Goal: Task Accomplishment & Management: Manage account settings

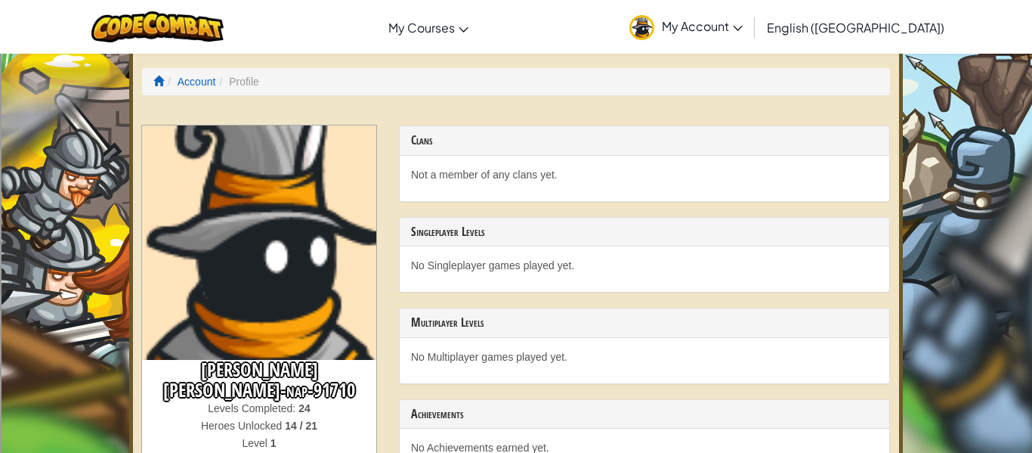
click at [310, 239] on img at bounding box center [259, 242] width 234 height 234
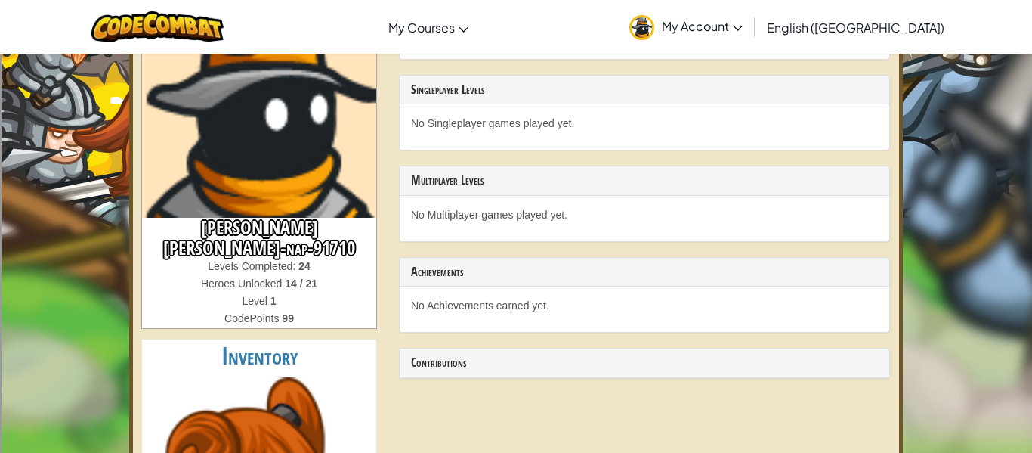
scroll to position [199, 0]
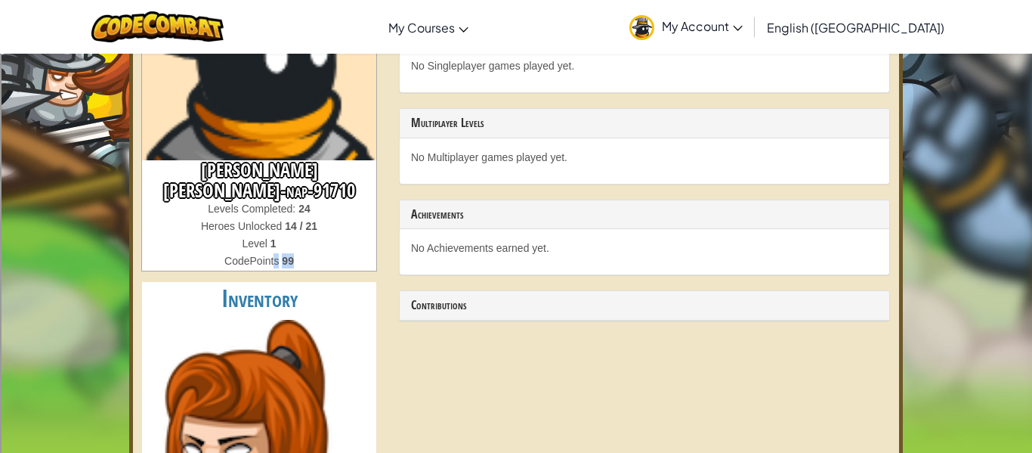
drag, startPoint x: 274, startPoint y: 241, endPoint x: 395, endPoint y: 241, distance: 121.6
click at [395, 241] on div "[PERSON_NAME] [PERSON_NAME]-nap-91710 Levels Completed: 24 Heroes Unlocked 14 /…" at bounding box center [516, 435] width 771 height 1019
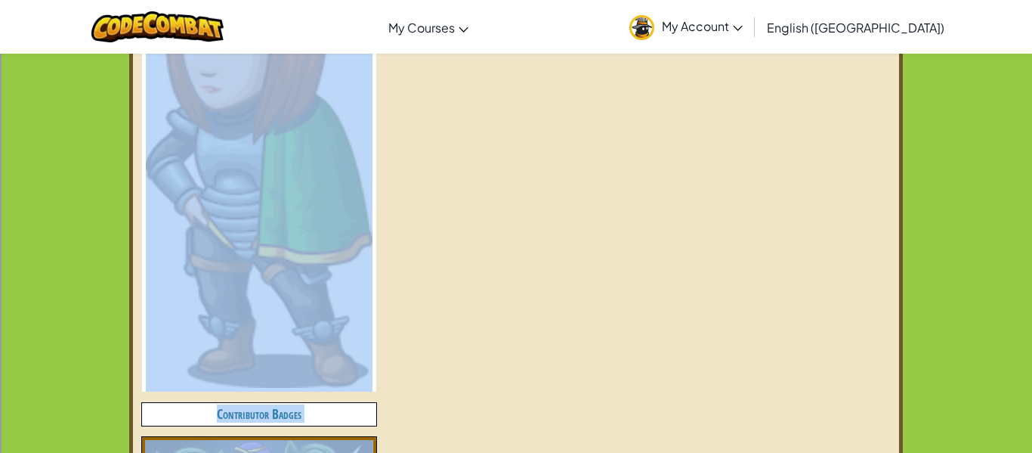
scroll to position [0, 0]
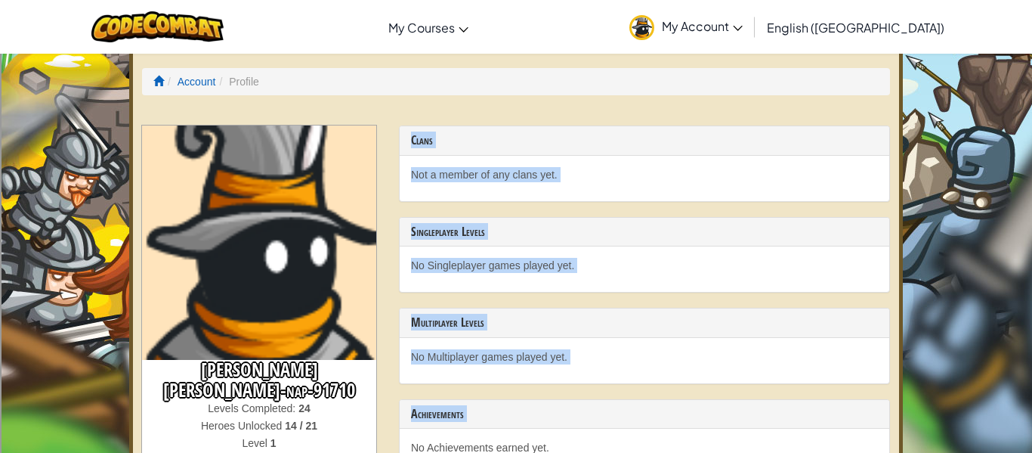
click at [750, 34] on link "My Account" at bounding box center [686, 27] width 128 height 48
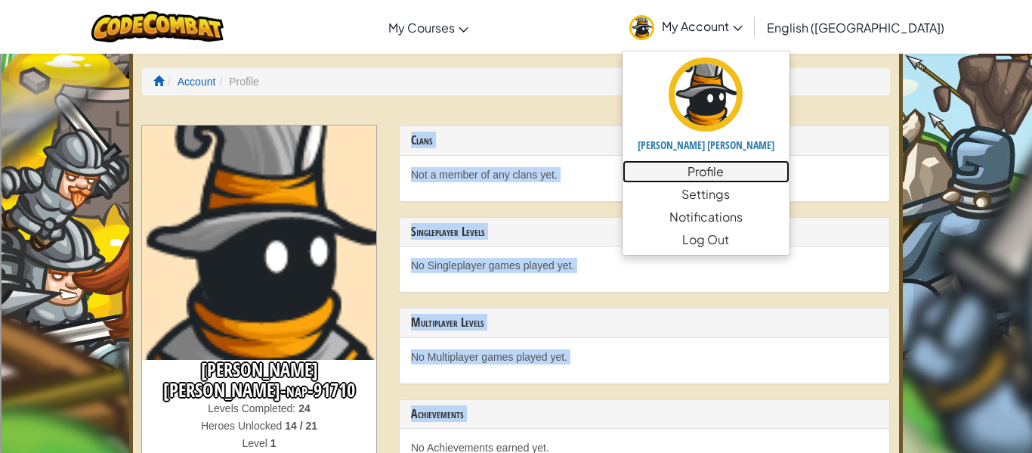
click at [769, 168] on link "Profile" at bounding box center [706, 171] width 167 height 23
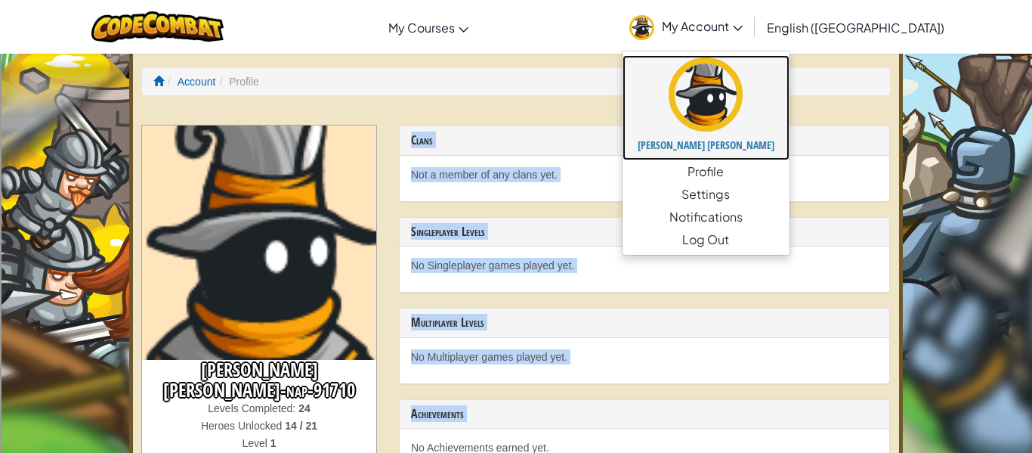
click at [743, 102] on img at bounding box center [706, 94] width 74 height 74
click at [743, 97] on img at bounding box center [706, 94] width 74 height 74
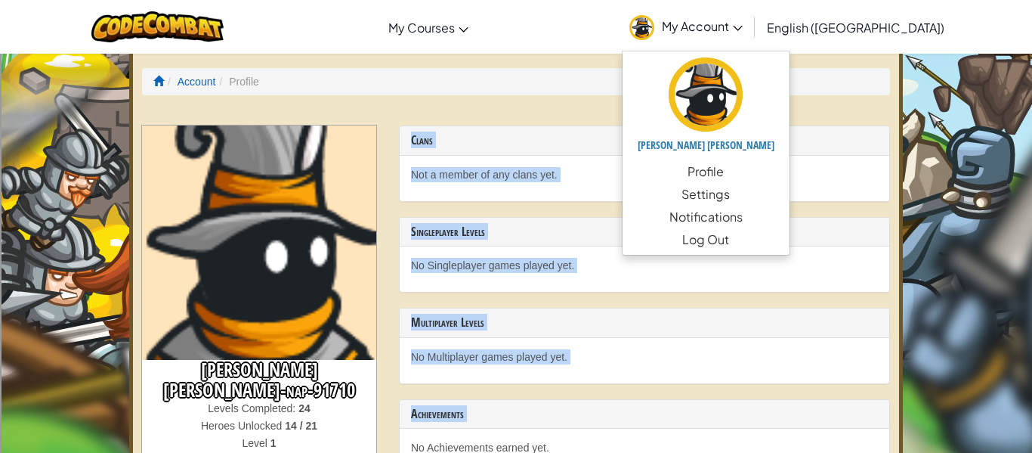
click at [252, 303] on img at bounding box center [259, 242] width 234 height 234
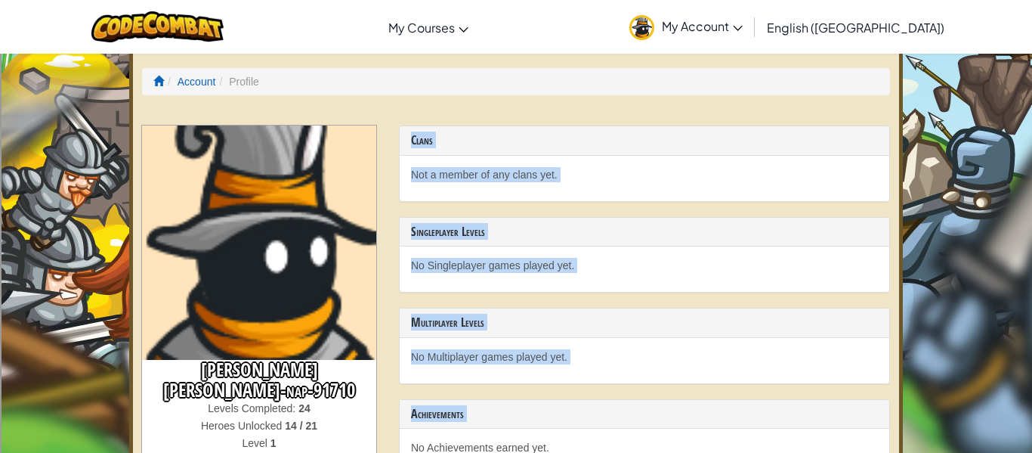
click at [743, 24] on span "My Account" at bounding box center [702, 26] width 81 height 16
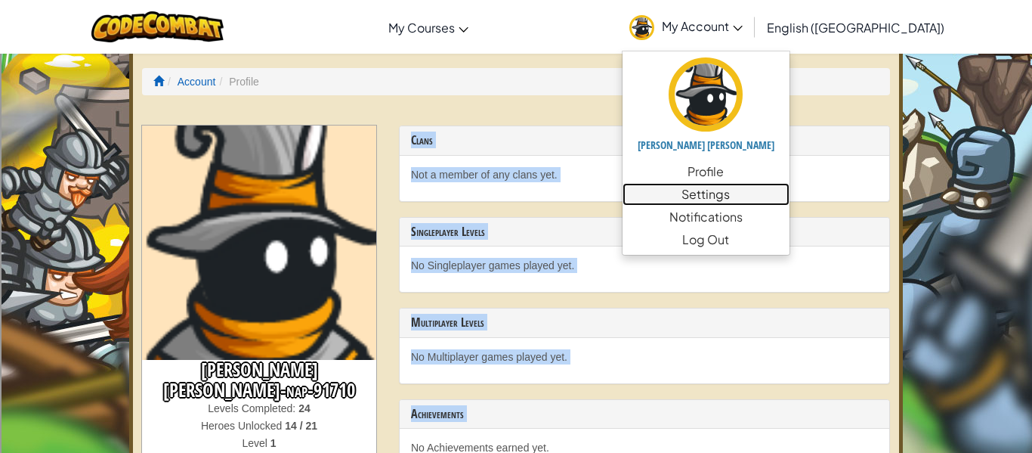
click at [790, 185] on link "Settings" at bounding box center [706, 194] width 167 height 23
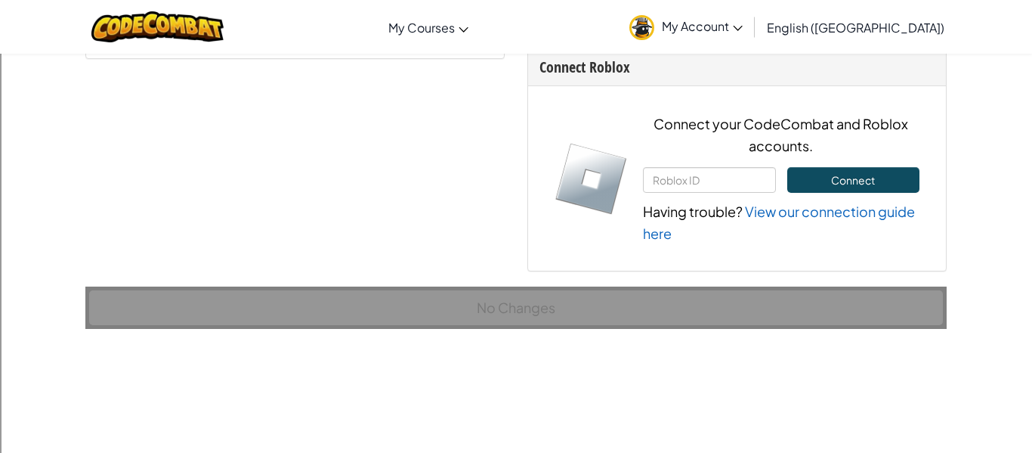
scroll to position [1066, 0]
